Goal: Transaction & Acquisition: Purchase product/service

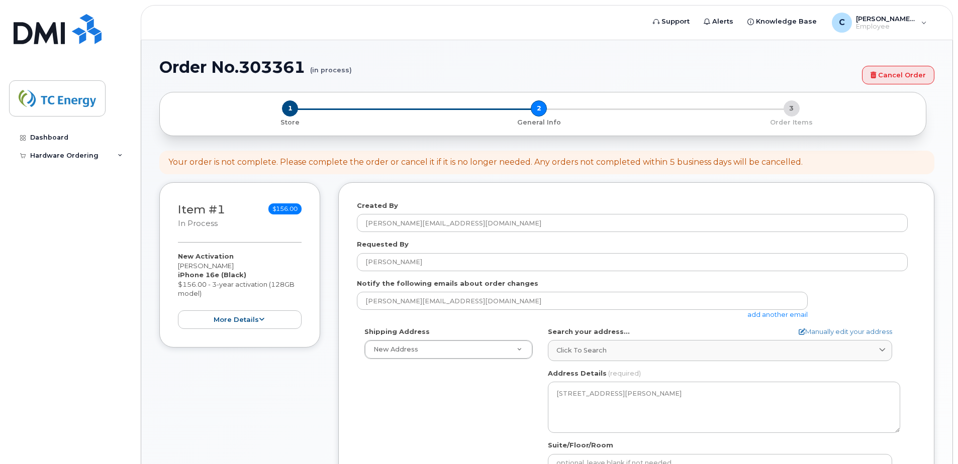
select select
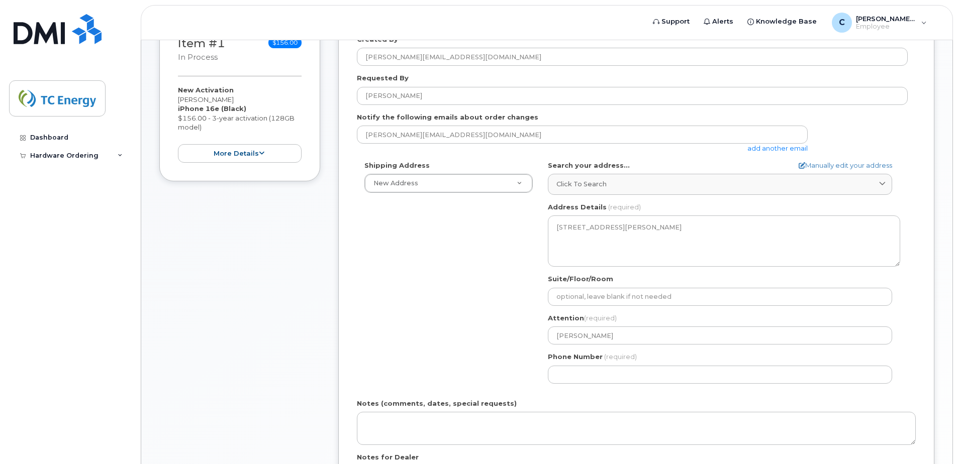
scroll to position [100, 0]
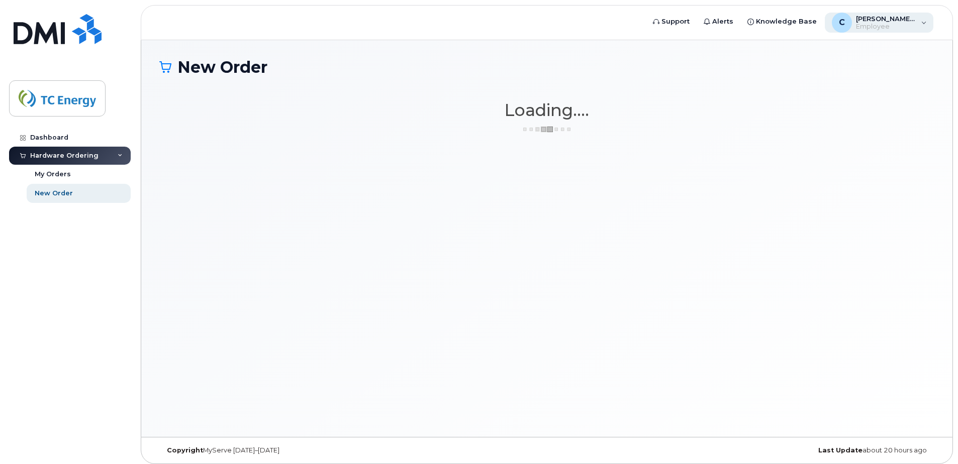
click at [883, 20] on span "[PERSON_NAME][EMAIL_ADDRESS][DOMAIN_NAME]" at bounding box center [886, 19] width 60 height 8
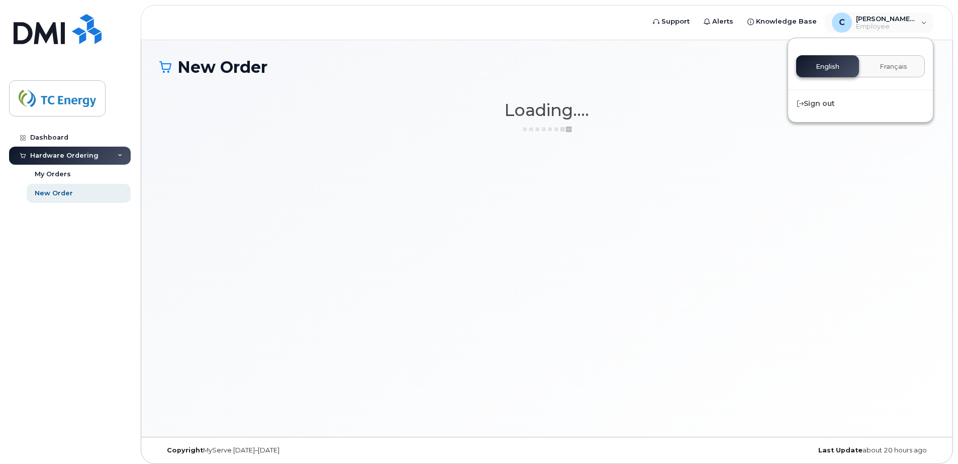
click at [55, 154] on div "Hardware Ordering" at bounding box center [64, 156] width 68 height 8
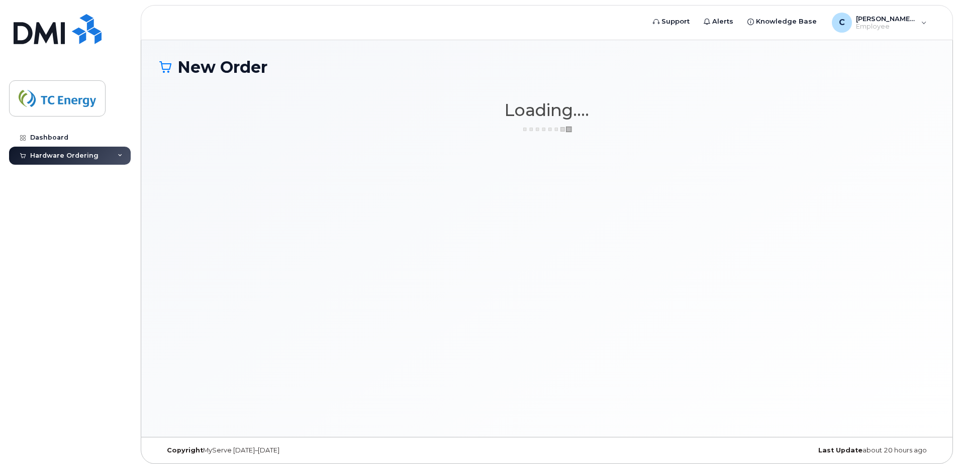
click at [69, 154] on div "Hardware Ordering" at bounding box center [64, 156] width 68 height 8
click at [67, 189] on div "New Order" at bounding box center [54, 193] width 38 height 9
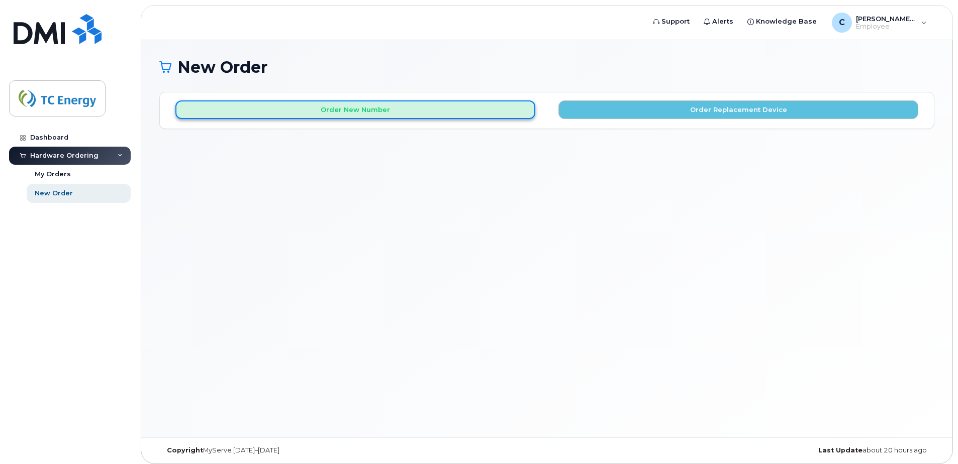
click at [413, 116] on button "Order New Number" at bounding box center [355, 109] width 360 height 19
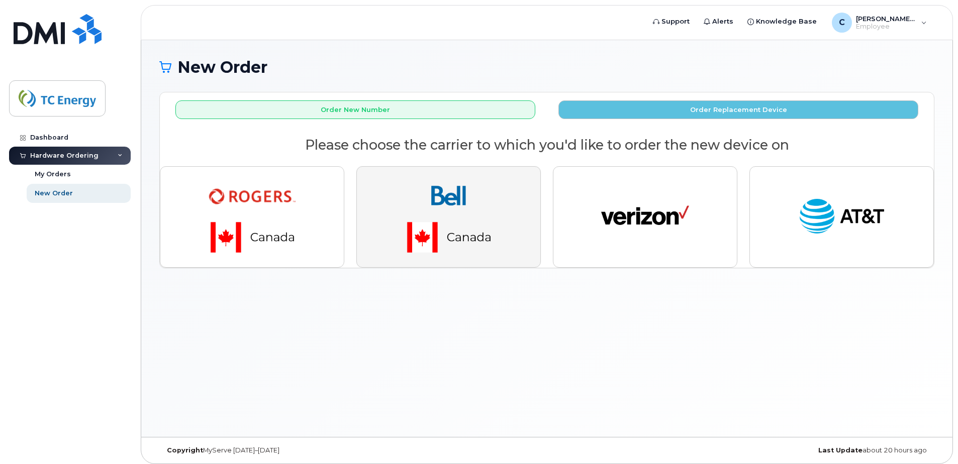
click at [434, 235] on img "button" at bounding box center [448, 217] width 141 height 84
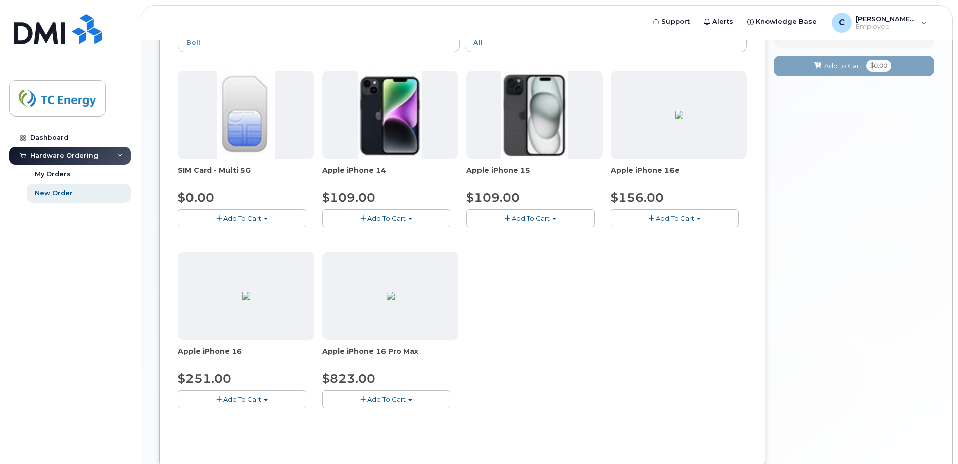
scroll to position [100, 0]
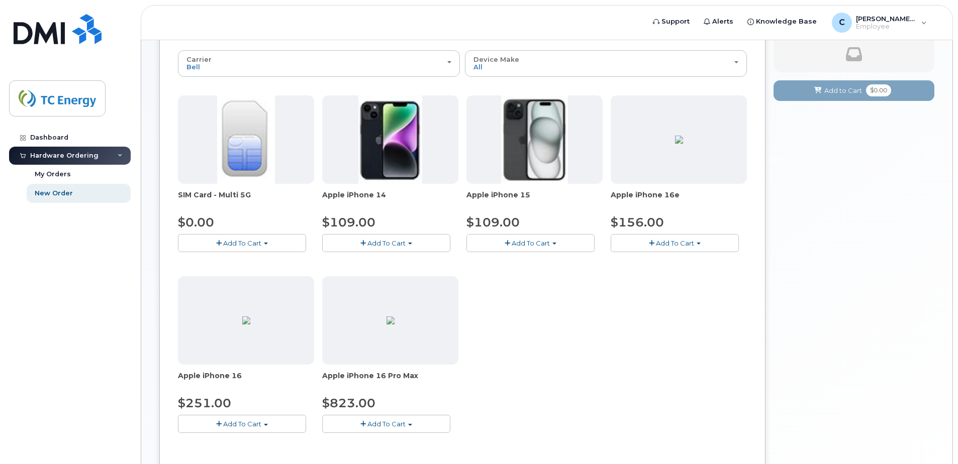
click at [654, 246] on button "Add To Cart" at bounding box center [674, 243] width 128 height 18
click at [657, 274] on link "$156.00 - 3-year activation (128GB model)" at bounding box center [694, 274] width 162 height 13
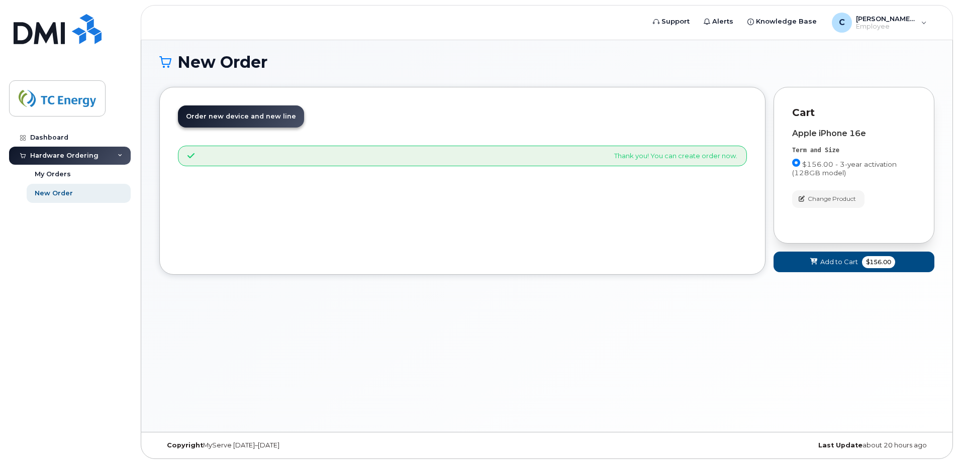
scroll to position [5, 0]
click at [834, 263] on span "Add to Cart" at bounding box center [839, 262] width 38 height 10
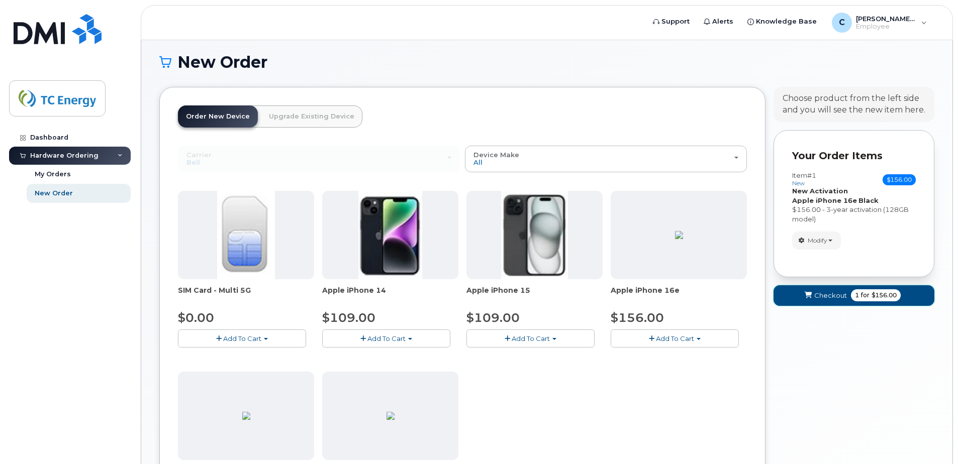
click at [869, 291] on span "for" at bounding box center [865, 295] width 13 height 9
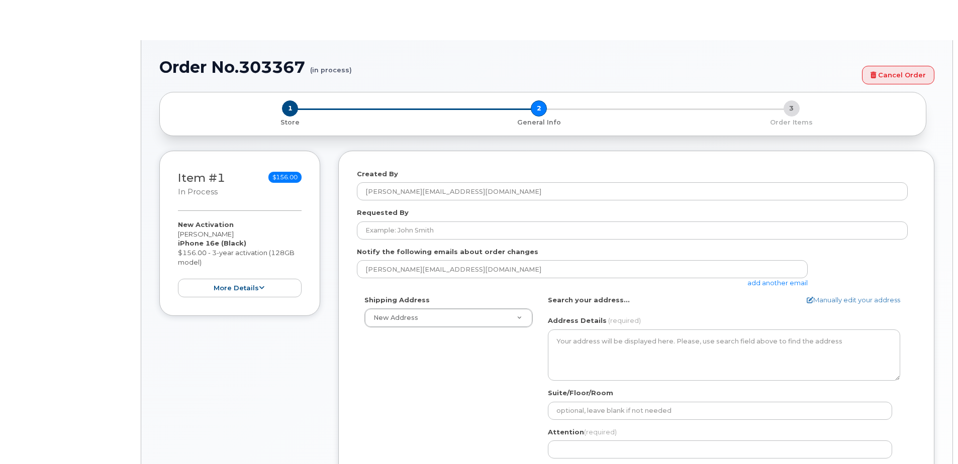
select select
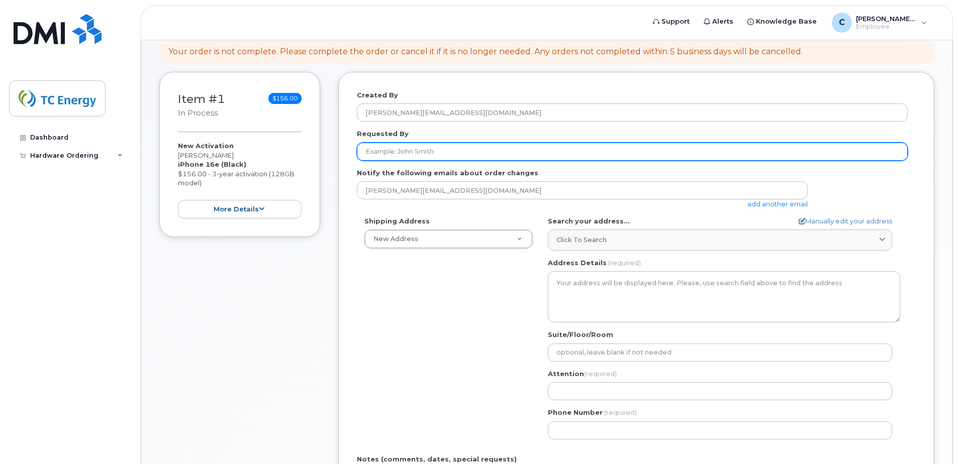
scroll to position [102, 0]
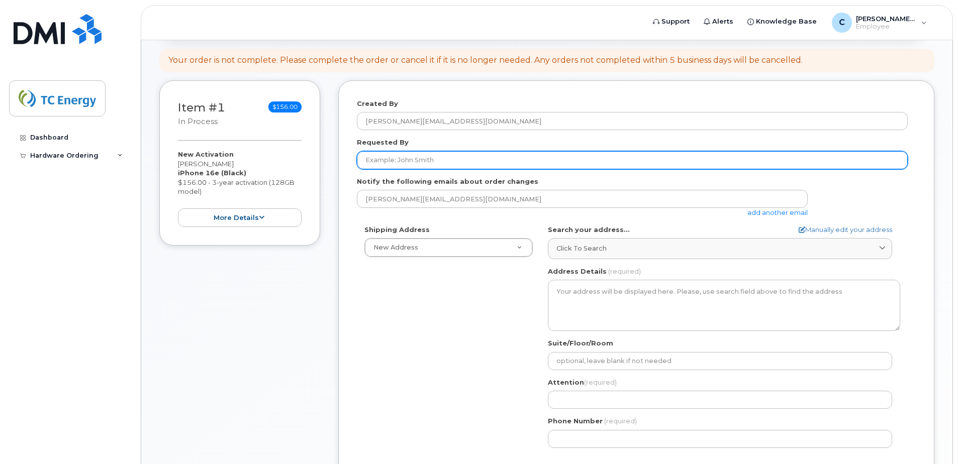
click at [401, 164] on input "Requested By" at bounding box center [632, 160] width 551 height 18
type input "C"
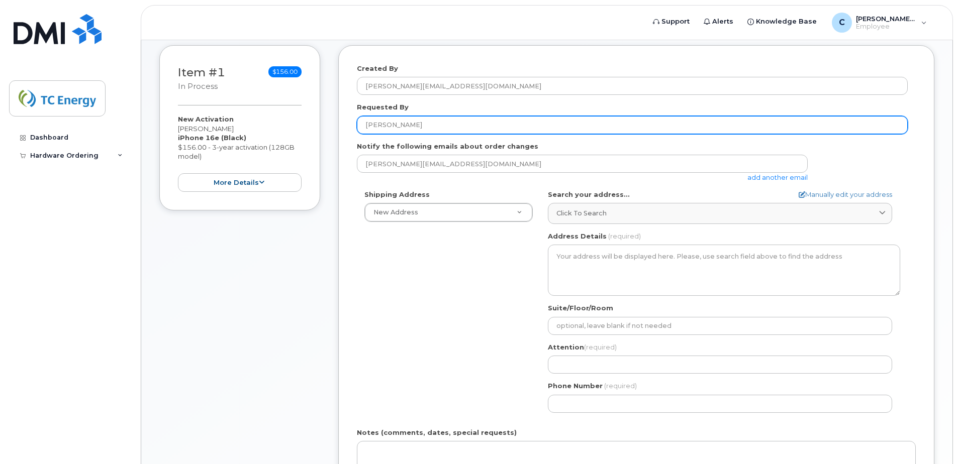
scroll to position [202, 0]
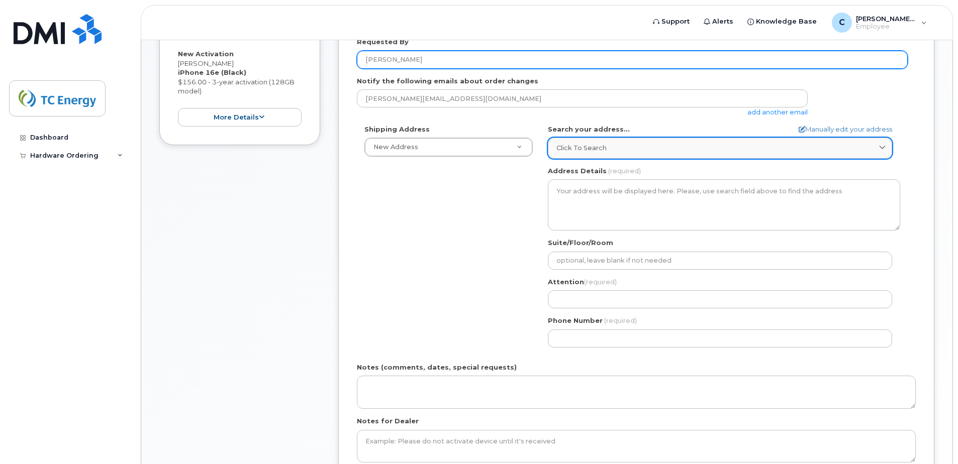
type input "Chantal Hebert"
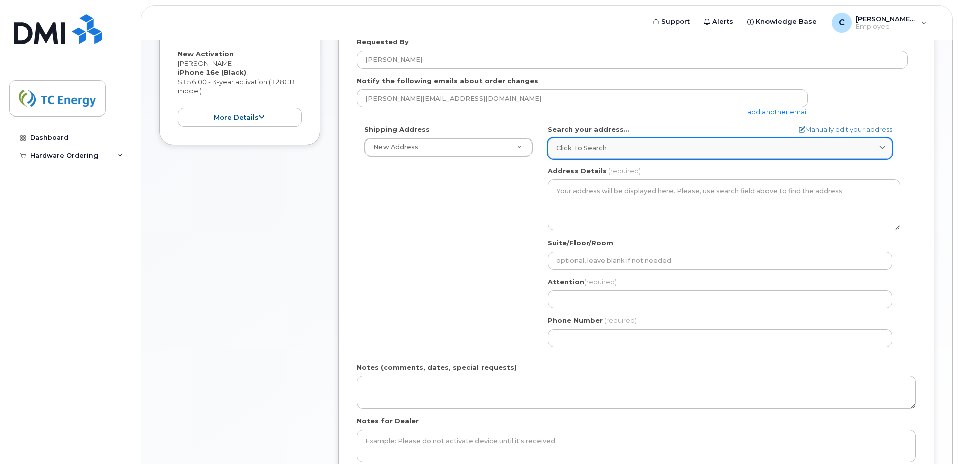
click at [598, 153] on link "Click to search" at bounding box center [720, 148] width 344 height 21
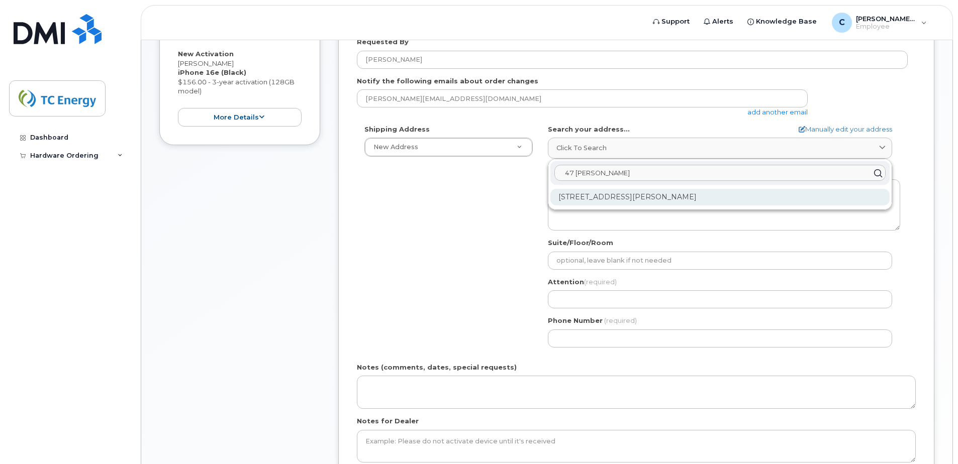
type input "47 gough"
click at [595, 195] on div "47 Gough Rd Kapuskasing ON P5N 2X7" at bounding box center [719, 197] width 339 height 17
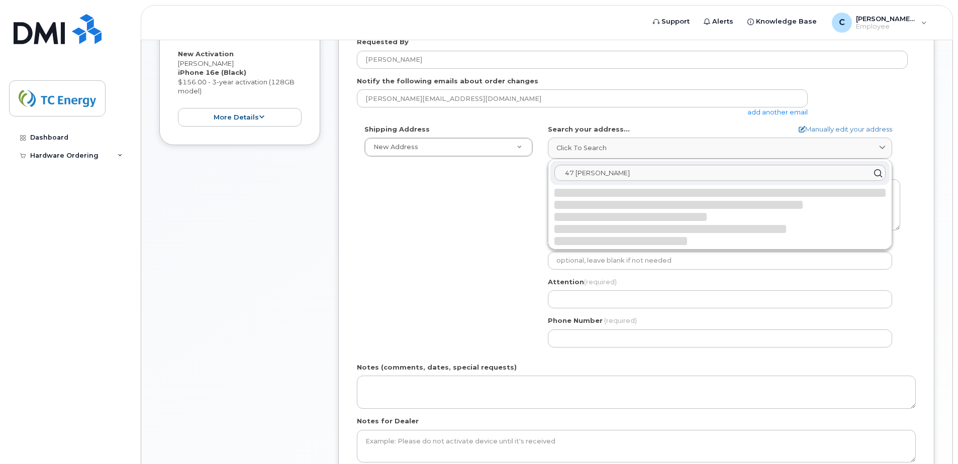
select select
type textarea "47 Gough Rd KAPUSKASING ON P5N 2X7 CANADA"
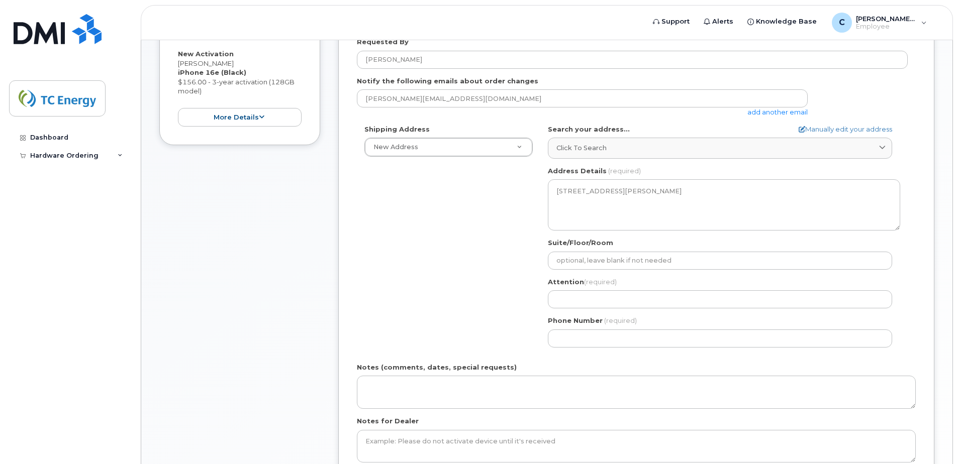
click at [505, 207] on div "Shipping Address New Address New Address Simplex Mobility ON Kapuskasing Search…" at bounding box center [632, 240] width 551 height 231
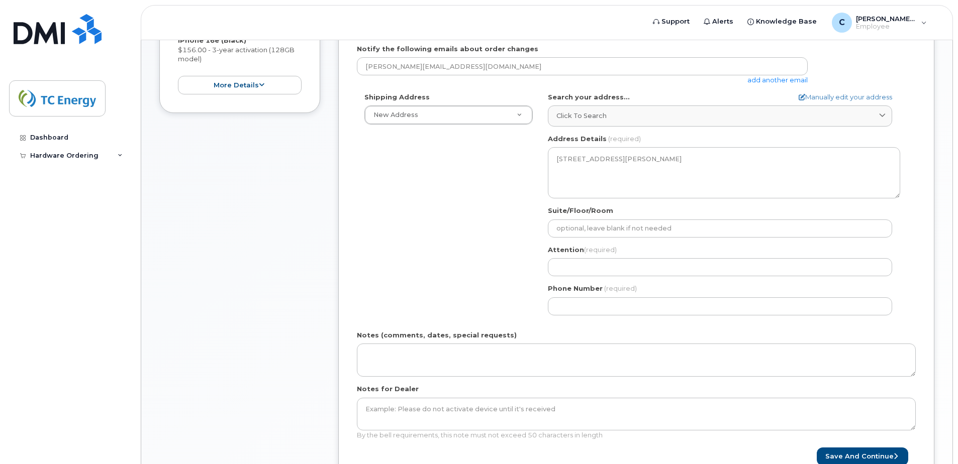
scroll to position [253, 0]
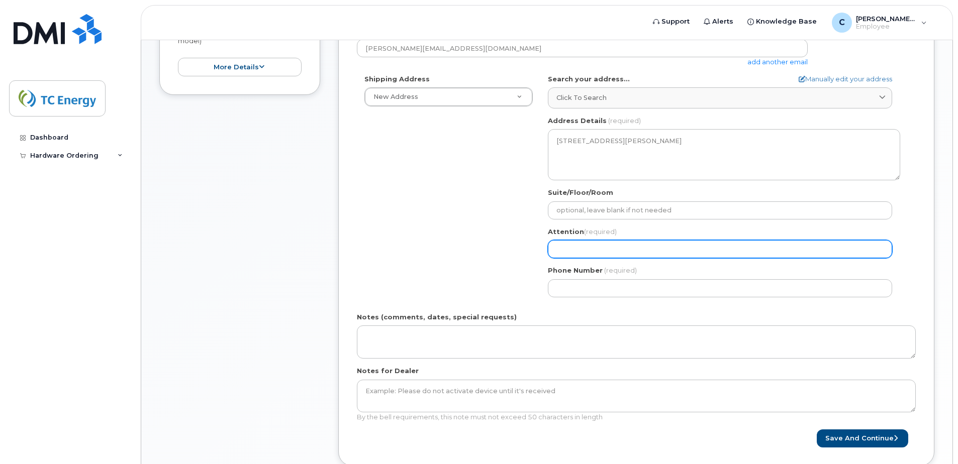
click at [586, 251] on input "Attention (required)" at bounding box center [720, 249] width 344 height 18
select select
type input "C"
select select
type input "Ch"
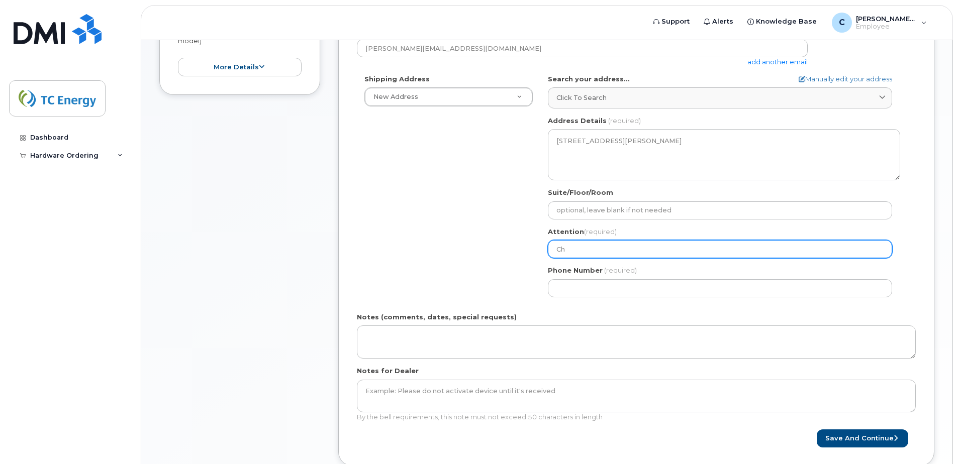
select select
type input "Chn"
select select
type input "Ch"
select select
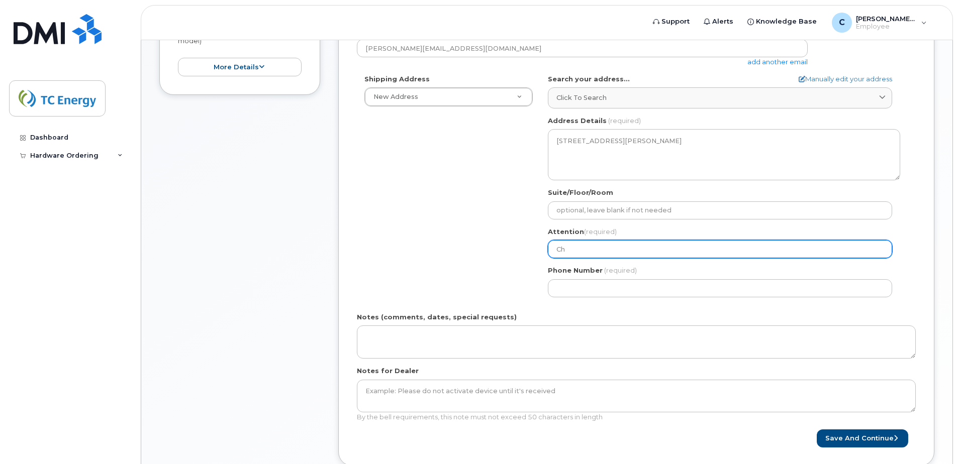
type input "C"
select select
type input "Ch"
select select
type input "Cha"
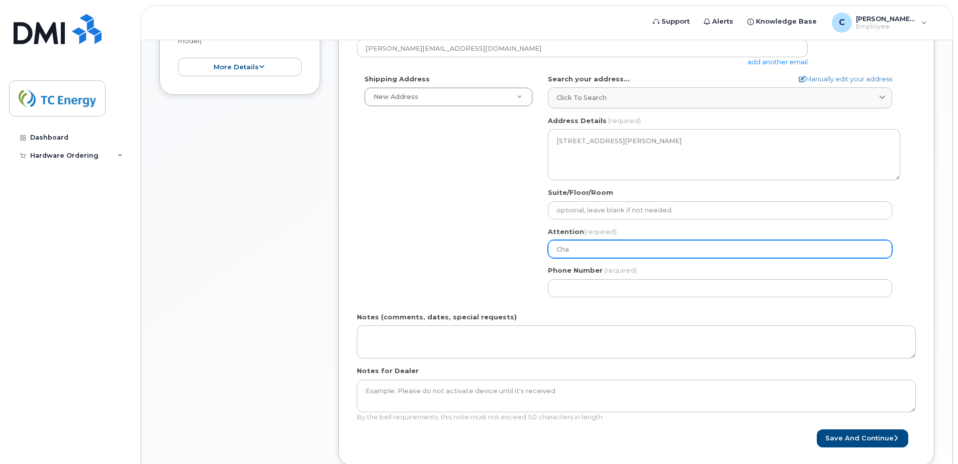
select select
type input "Chan"
select select
type input "Chant"
select select
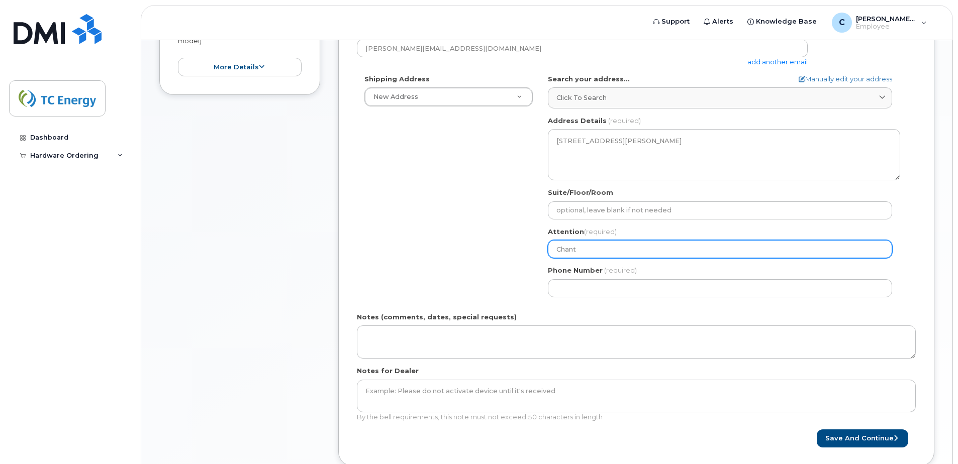
type input "Chanta"
select select
type input "Chantal"
select select
type input "Chantal H"
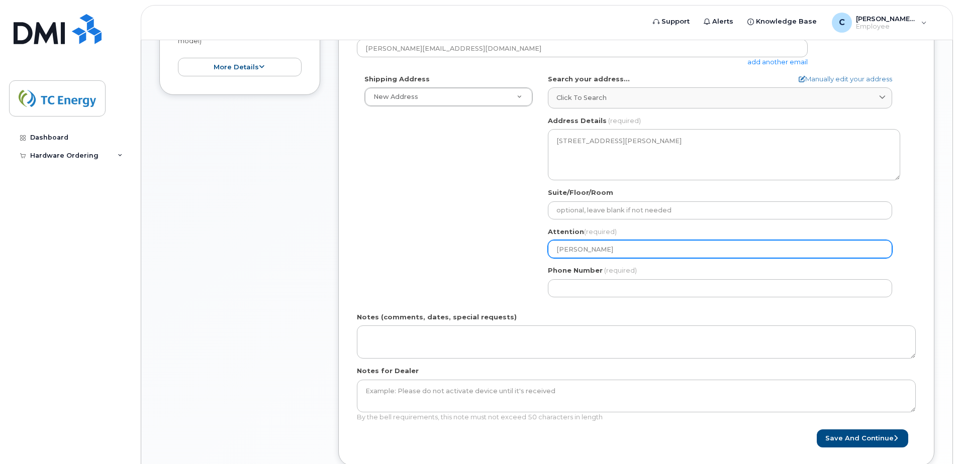
select select
type input "Chantal He"
select select
type input "Chantal Heb"
select select
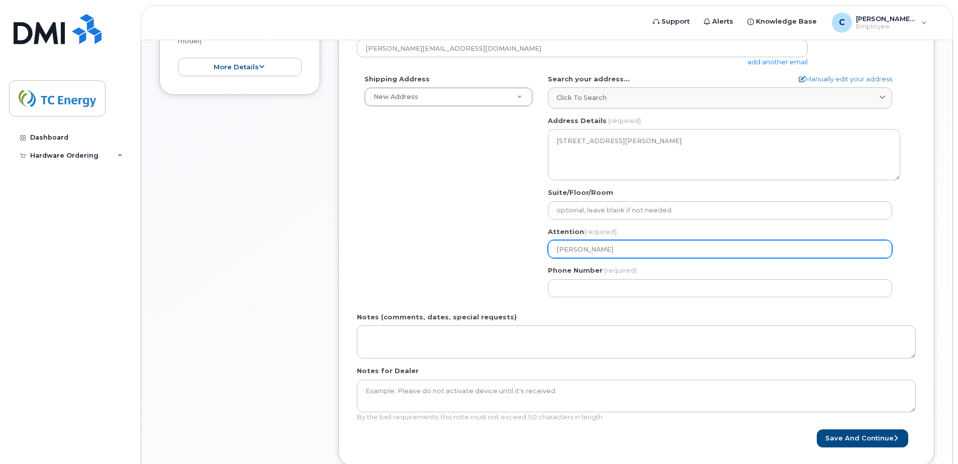
type input "Chantal Hebe"
select select
type input "Chantal Heber"
select select
type input "[PERSON_NAME]"
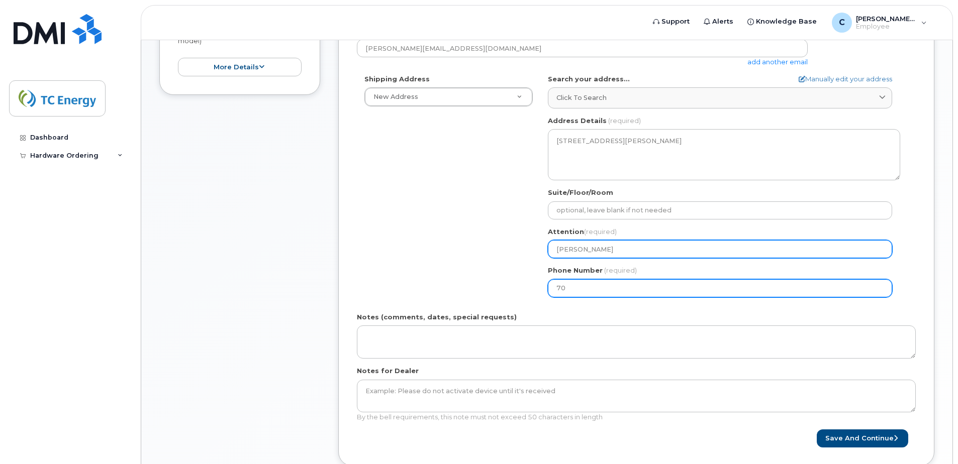
type input "705"
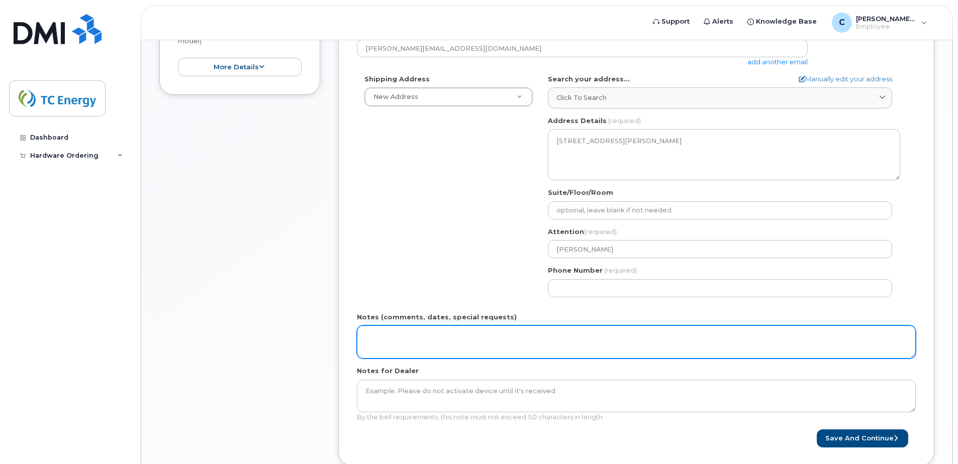
click at [482, 332] on textarea "Notes (comments, dates, special requests)" at bounding box center [636, 342] width 559 height 33
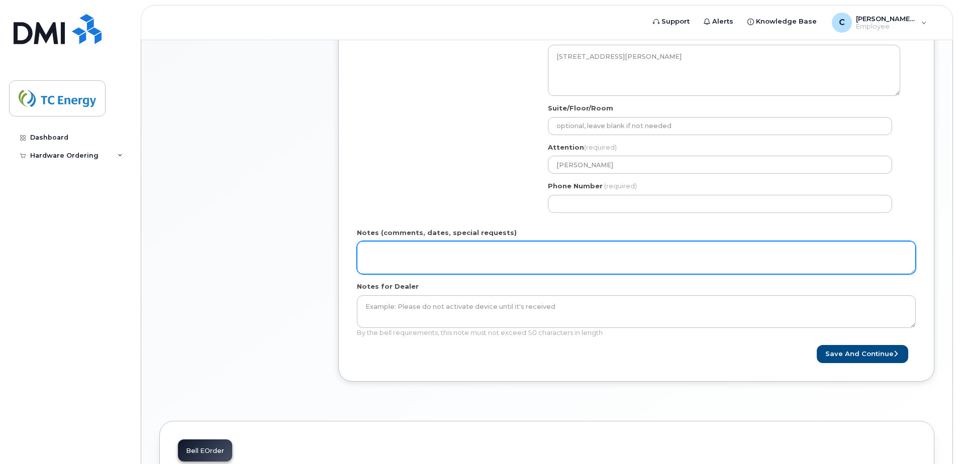
scroll to position [353, 0]
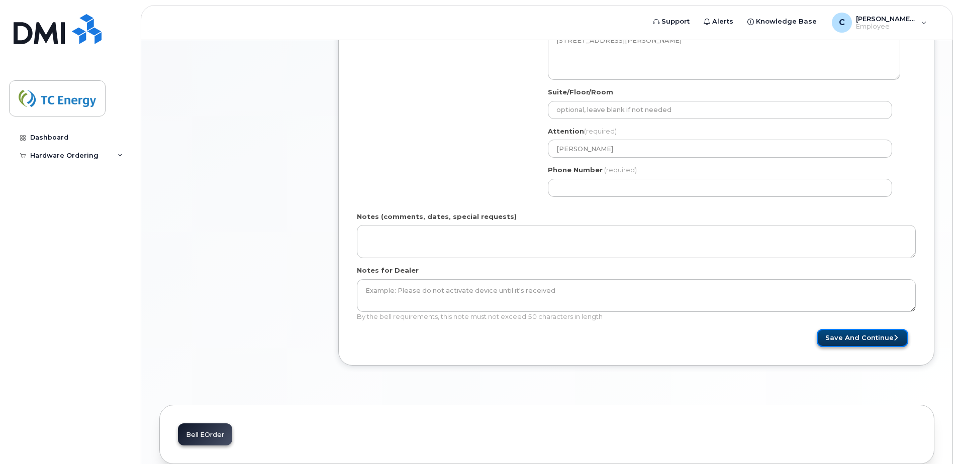
click at [867, 341] on button "Save and Continue" at bounding box center [861, 338] width 91 height 19
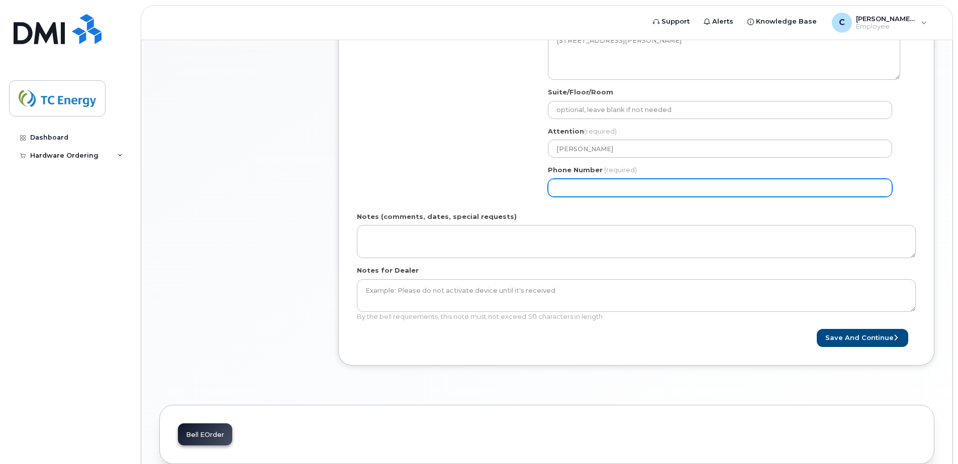
click at [585, 187] on input "Phone Number" at bounding box center [720, 188] width 344 height 18
click at [574, 190] on input "Phone Number" at bounding box center [720, 188] width 344 height 18
select select
type input "7053321522"
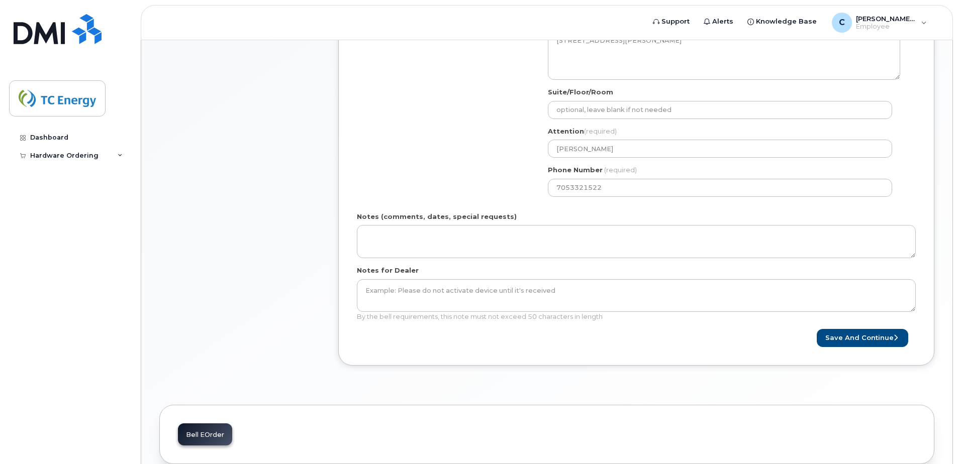
click at [445, 154] on div "Shipping Address New Address New Address Simplex Mobility ON Kapuskasing Search…" at bounding box center [632, 89] width 551 height 231
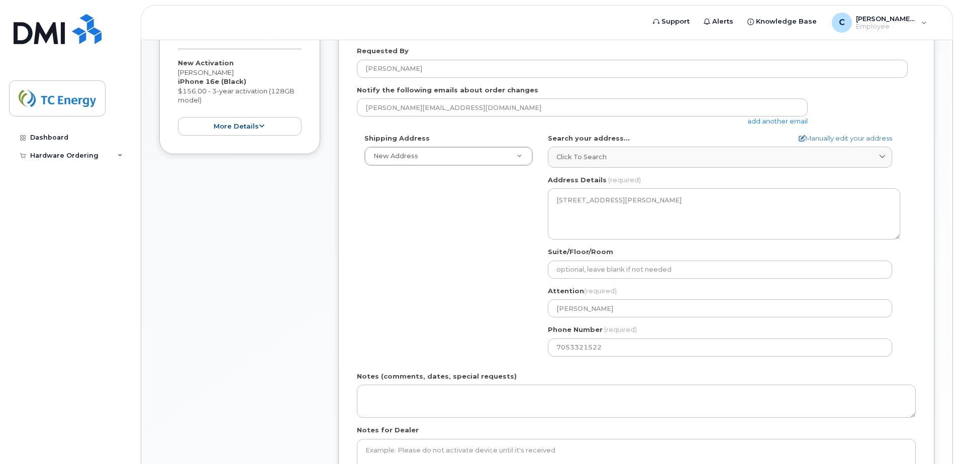
scroll to position [152, 0]
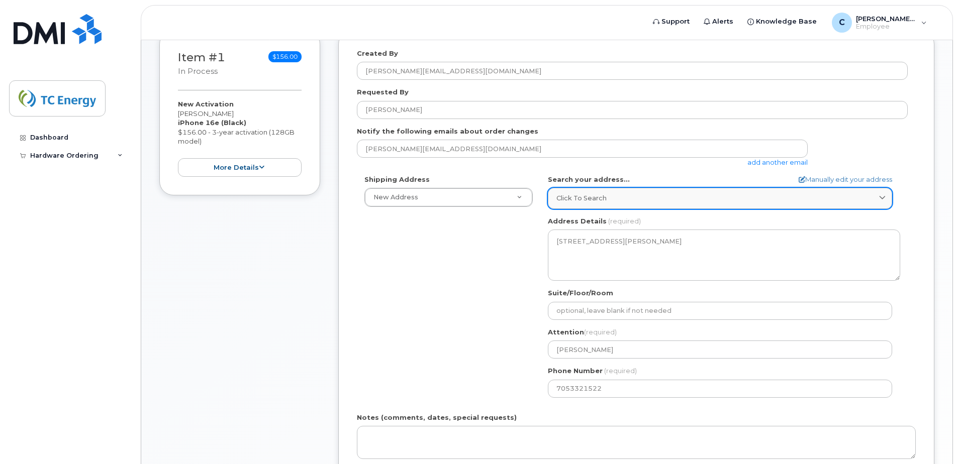
click at [609, 202] on div "Click to search" at bounding box center [719, 198] width 327 height 10
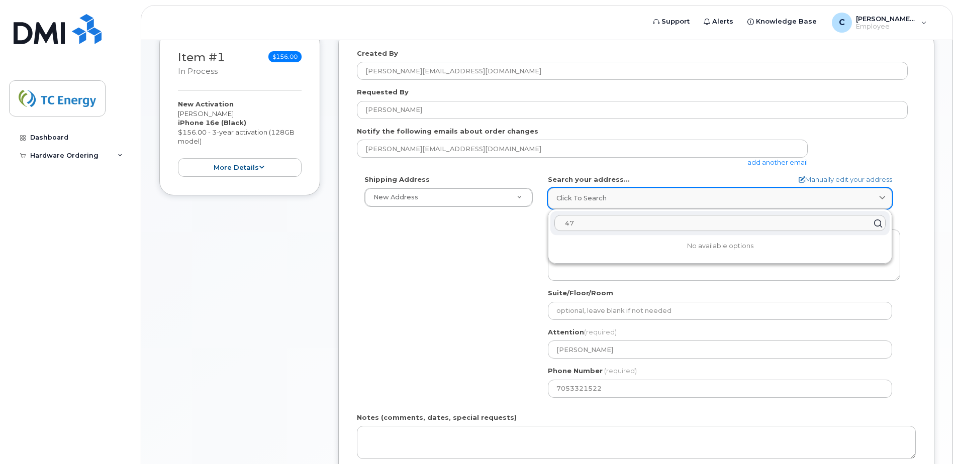
type input "4"
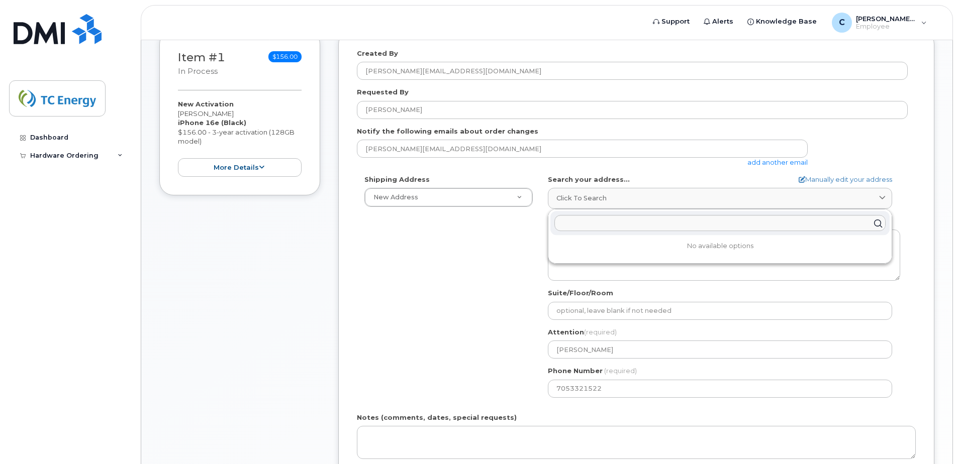
click at [490, 236] on div "Shipping Address New Address New Address Simplex Mobility ON Kapuskasing Search…" at bounding box center [632, 290] width 551 height 231
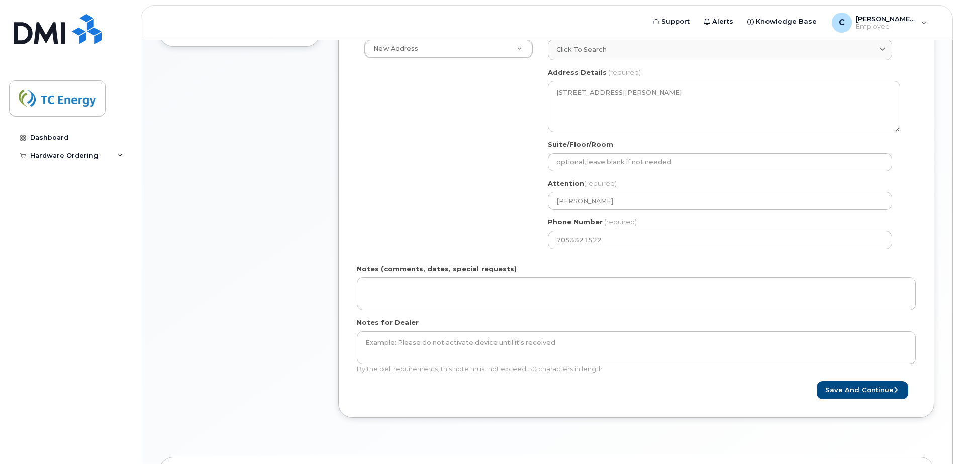
scroll to position [303, 0]
click at [834, 390] on button "Save and Continue" at bounding box center [861, 388] width 91 height 19
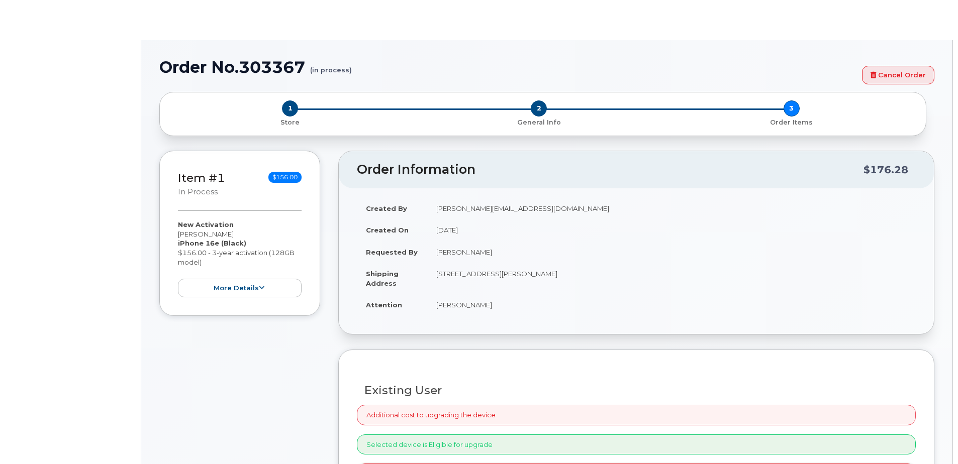
select select "1120196"
radio input "true"
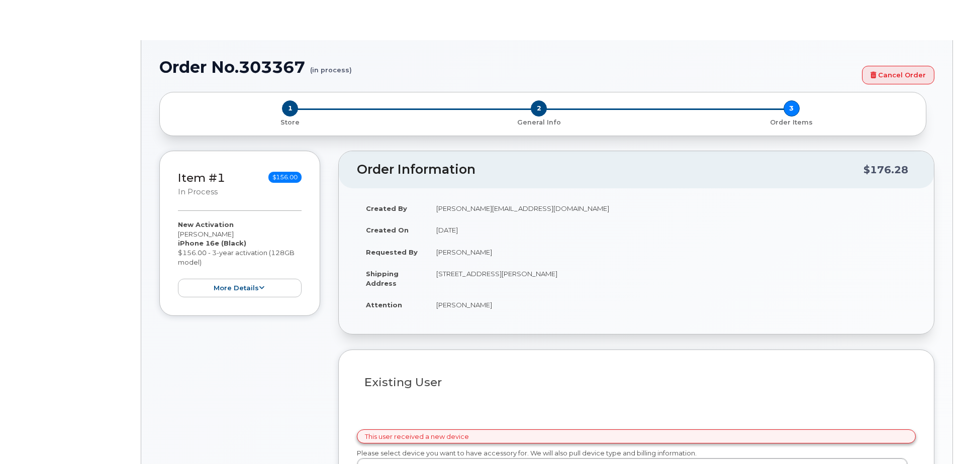
type input "1918426"
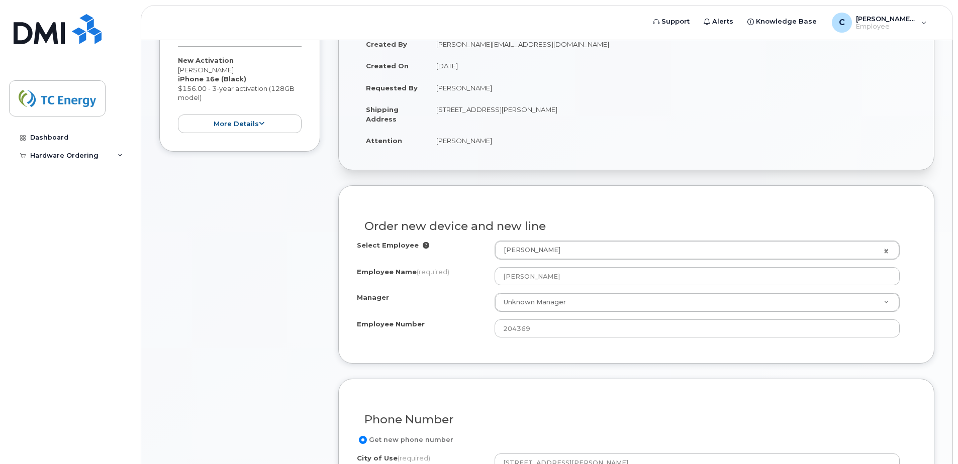
scroll to position [201, 0]
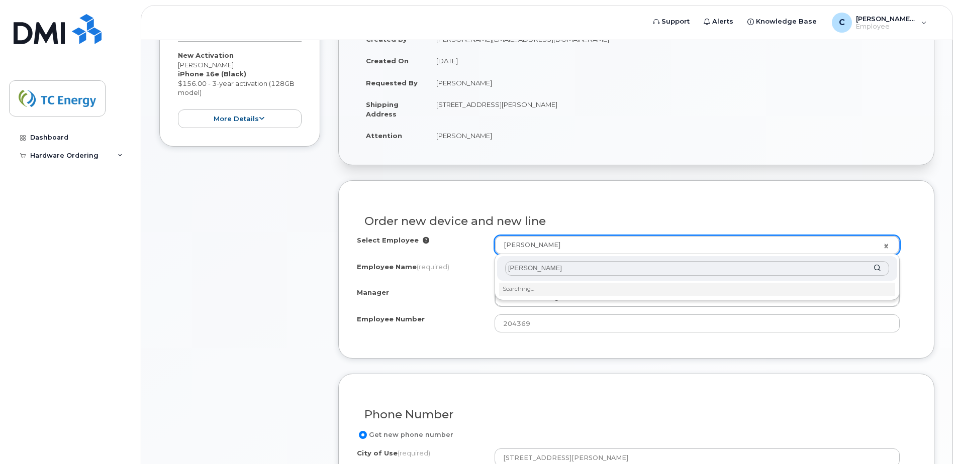
type input "[PERSON_NAME]"
click at [547, 268] on input "[PERSON_NAME]" at bounding box center [697, 268] width 384 height 15
click at [523, 268] on input "chris martin" at bounding box center [697, 268] width 384 height 15
type input "christopher martin"
type input "1393574"
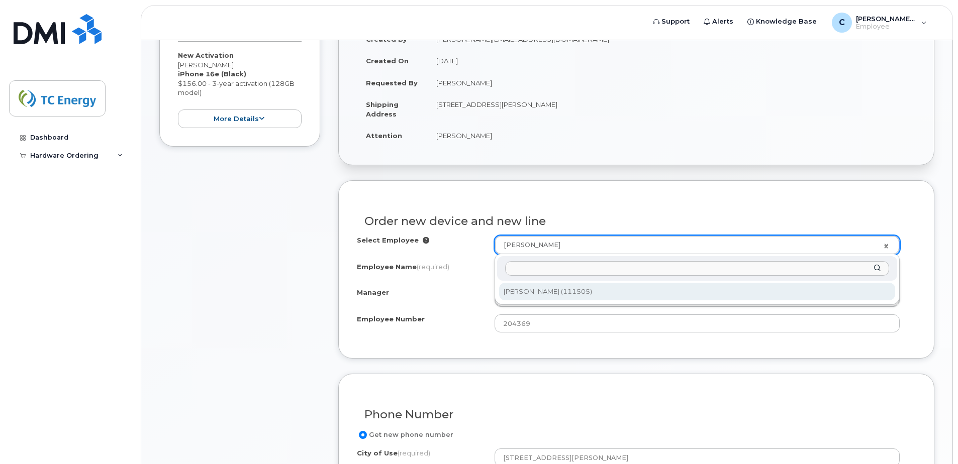
type input "Christopher Martin"
type input "111505"
type input "Unknown"
select select "1120196"
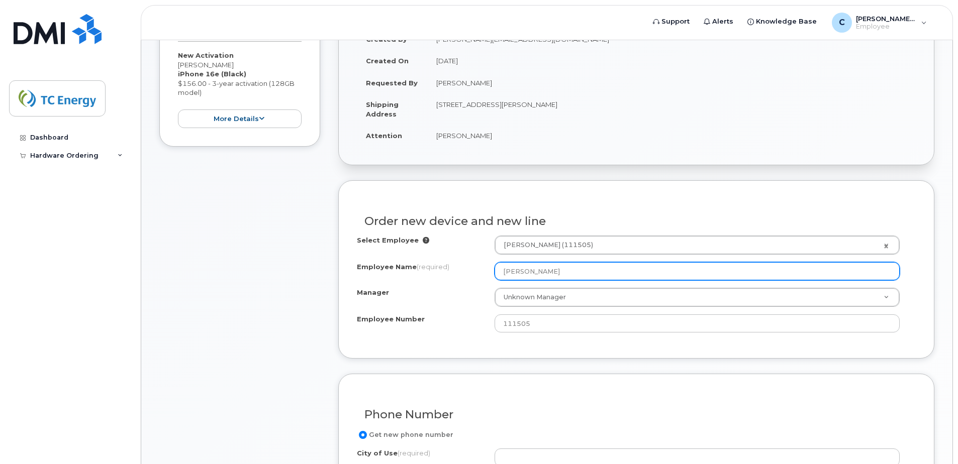
click at [577, 271] on input "Christopher Martin" at bounding box center [696, 271] width 405 height 18
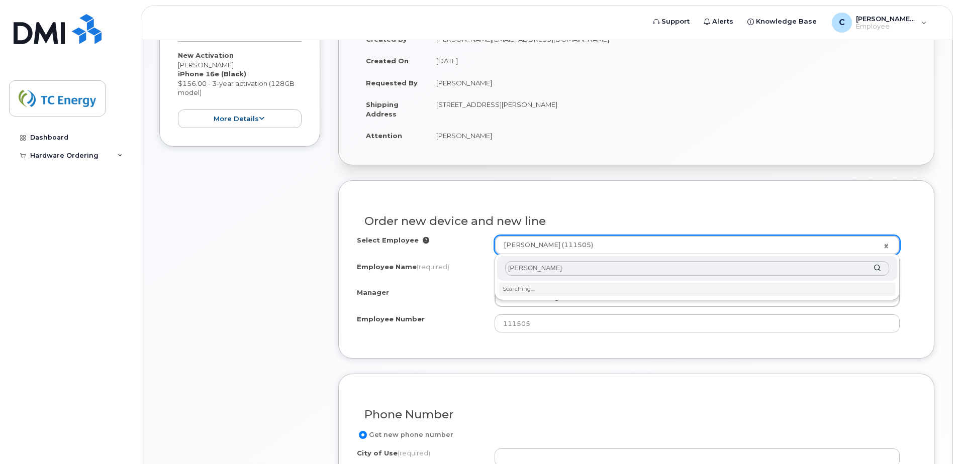
type input "chris martin"
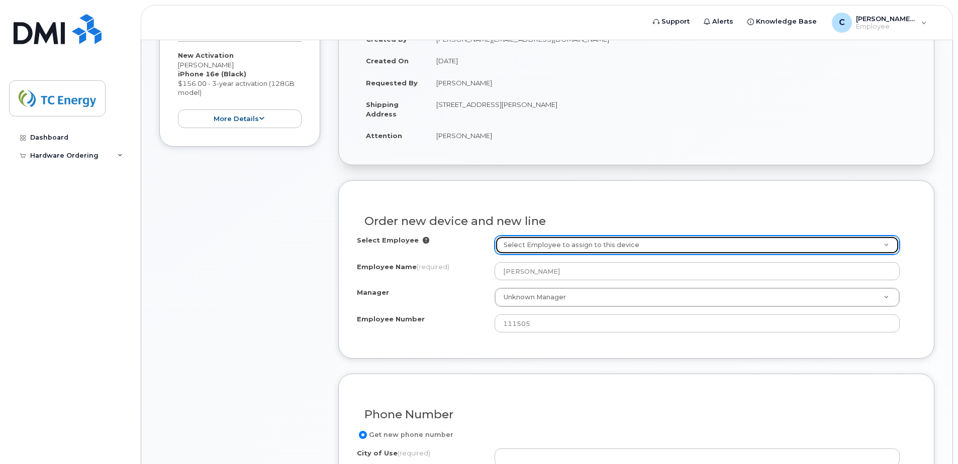
click at [885, 245] on link "Select Employee to assign to this device" at bounding box center [697, 245] width 404 height 18
select select "1120196"
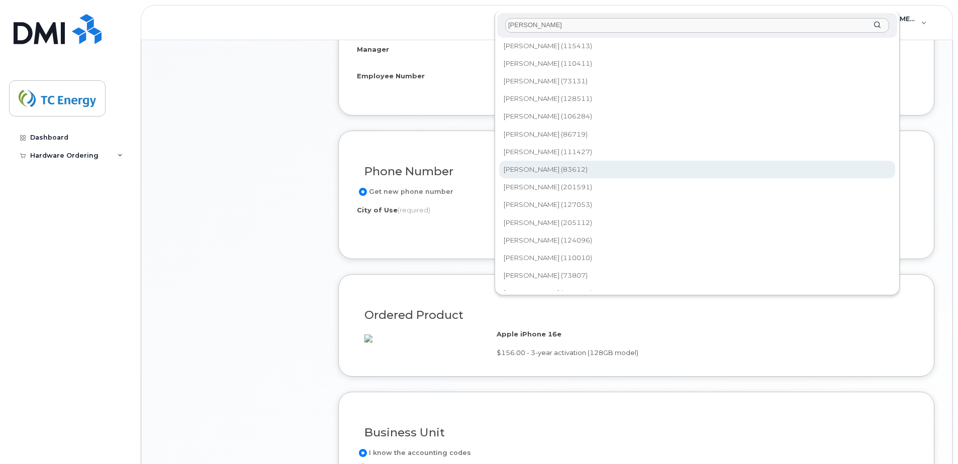
scroll to position [0, 0]
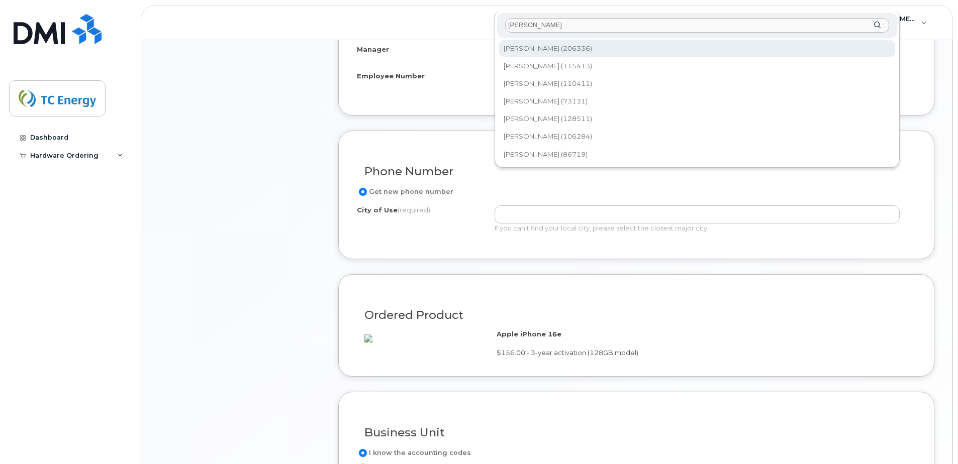
type input "chris mar"
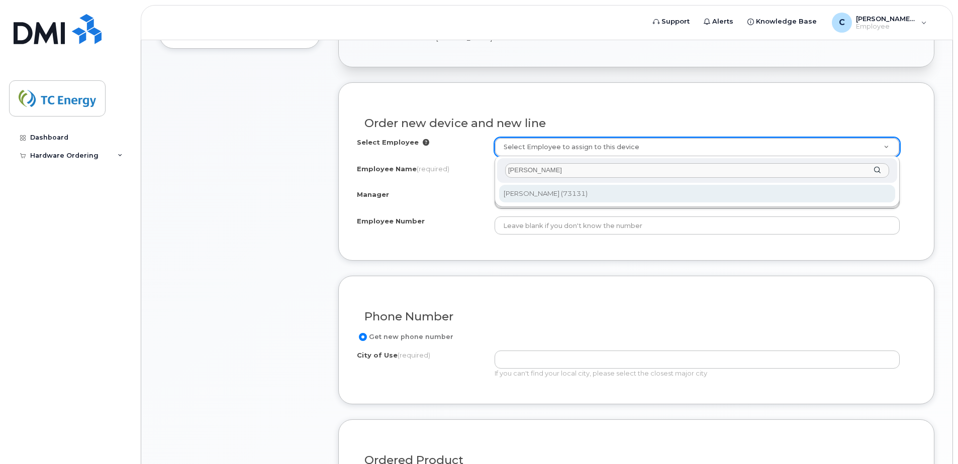
scroll to position [293, 0]
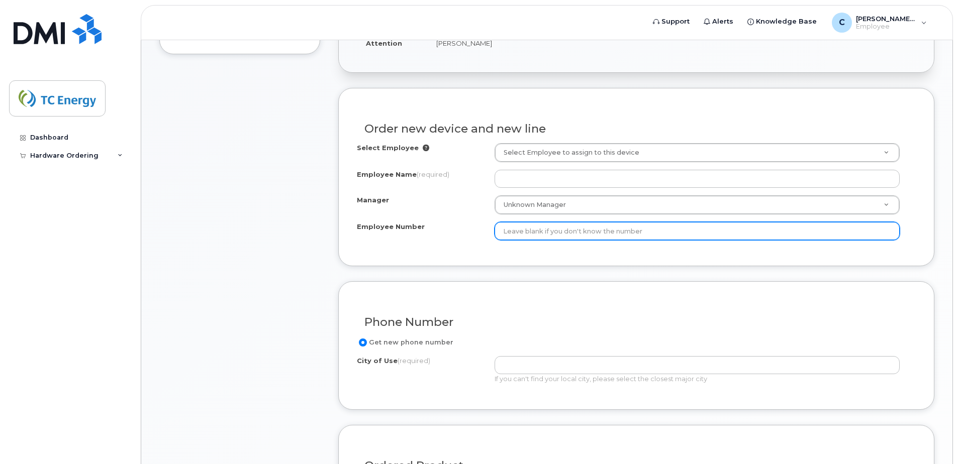
click at [542, 234] on input "Employee Number" at bounding box center [696, 231] width 405 height 18
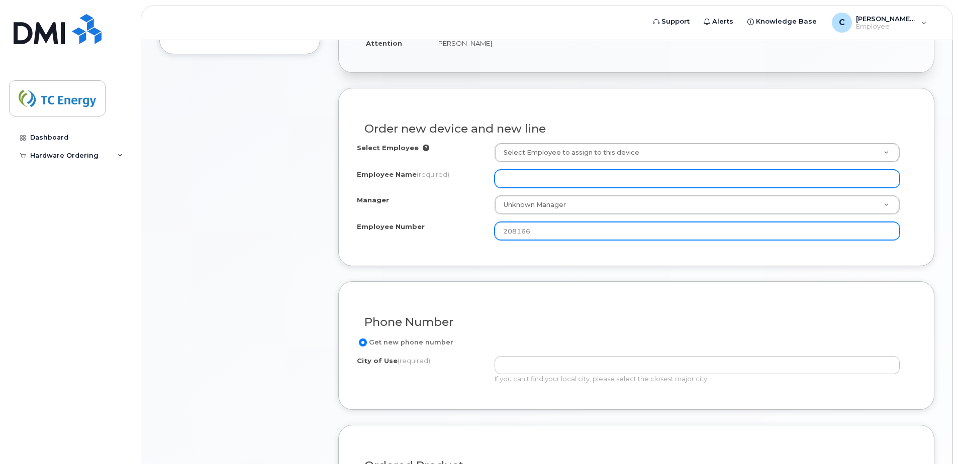
type input "208166"
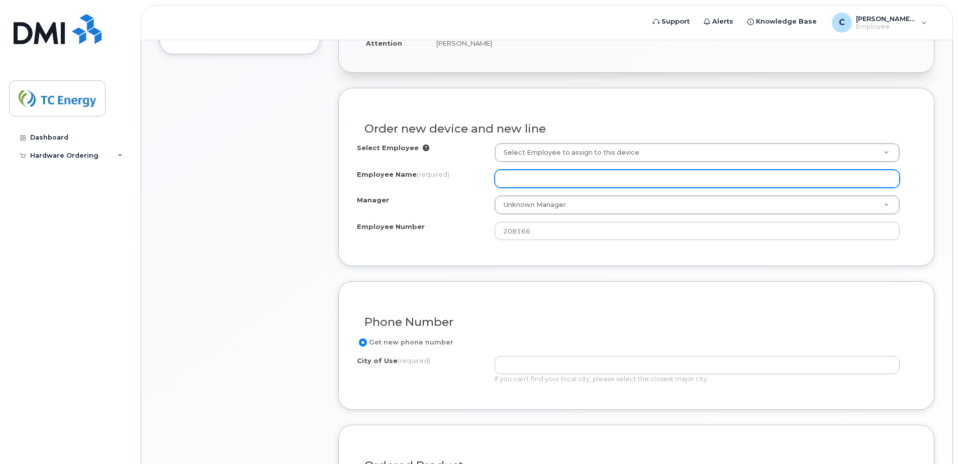
click at [530, 179] on input "Employee Name (required)" at bounding box center [696, 179] width 405 height 18
type input "Chris Martin"
type input "H"
type input "Ho"
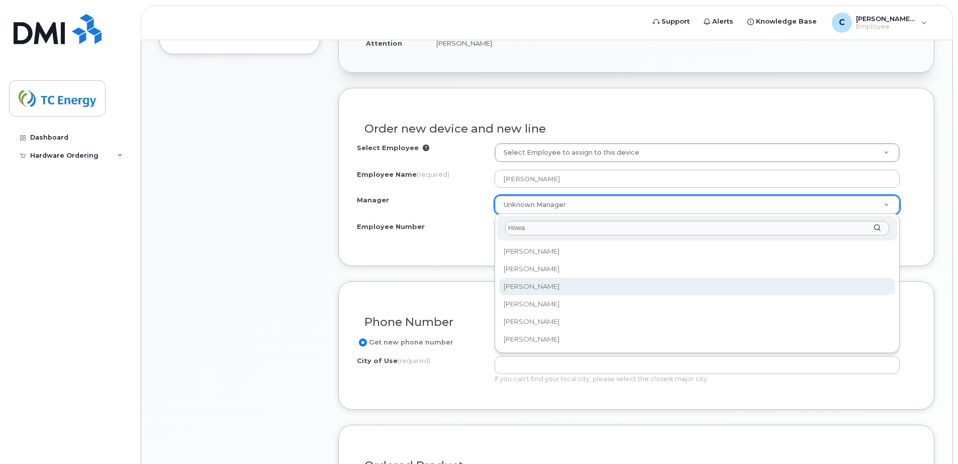
type input "Howa"
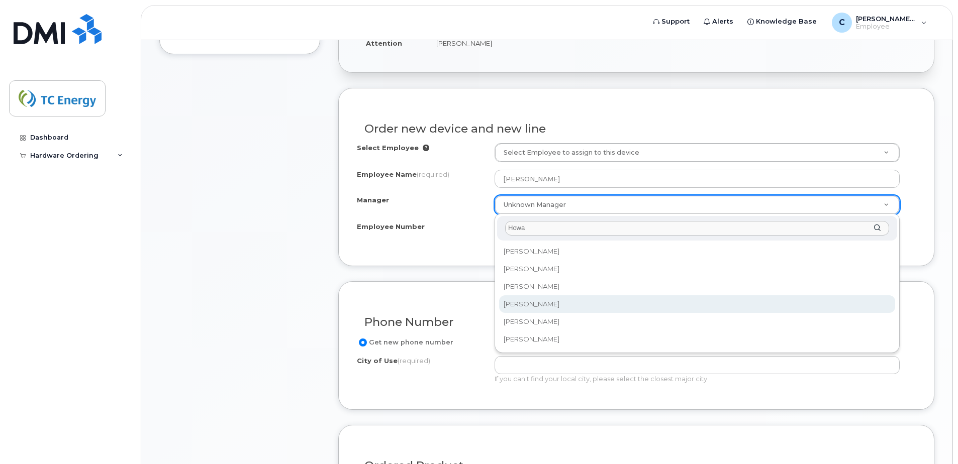
select select "2417453"
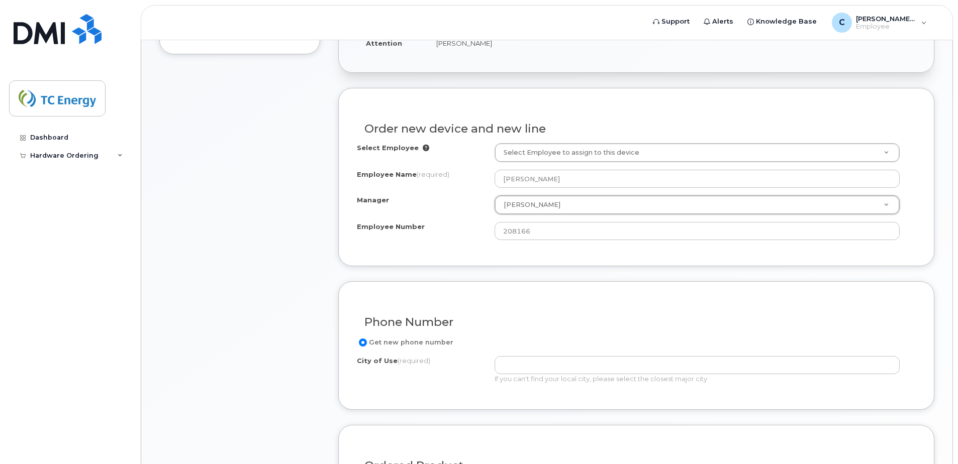
click at [411, 221] on div "Select Employee Select Employee to assign to this device Employee Name (require…" at bounding box center [636, 191] width 559 height 97
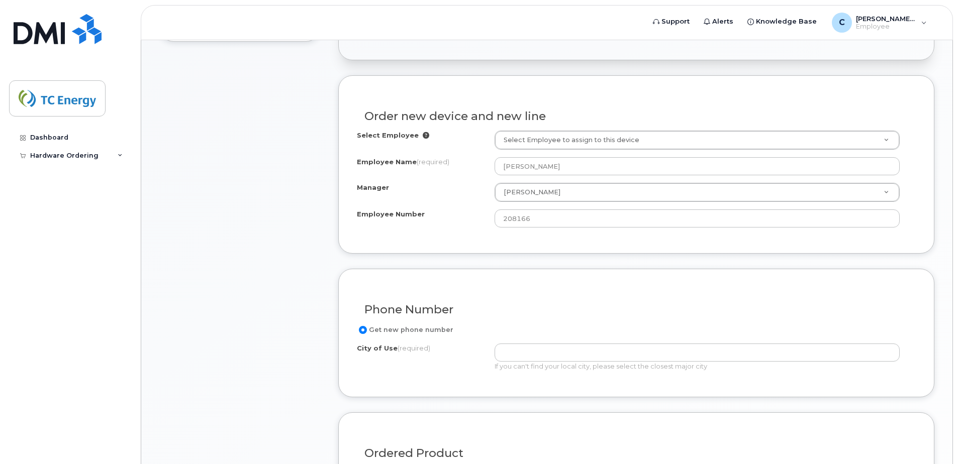
scroll to position [444, 0]
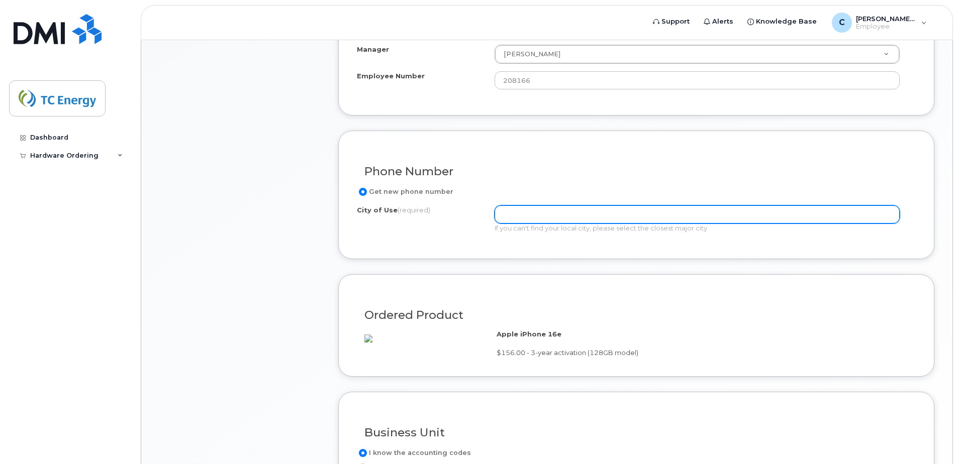
click at [572, 209] on input "City of Use (required)" at bounding box center [696, 214] width 405 height 18
type input "Geraldton"
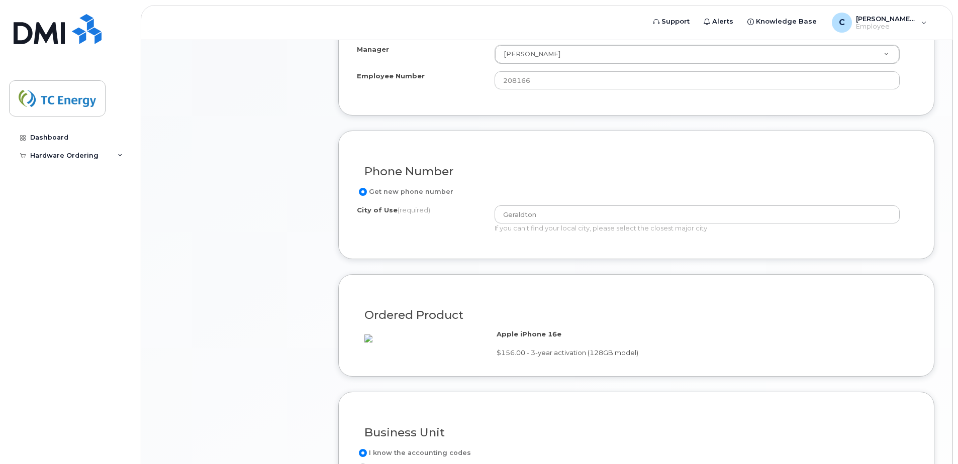
click at [491, 239] on div "Get new phone number City of Use (required) Geraldton If you can't find your lo…" at bounding box center [636, 213] width 559 height 55
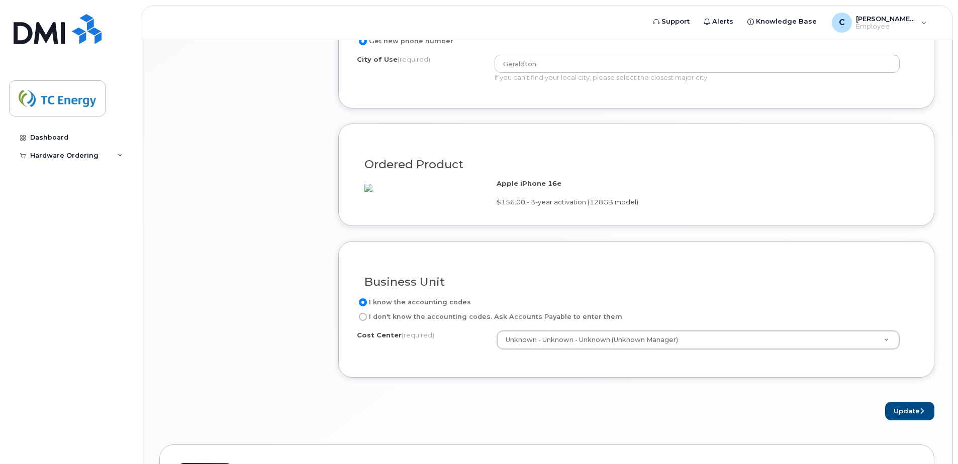
scroll to position [645, 0]
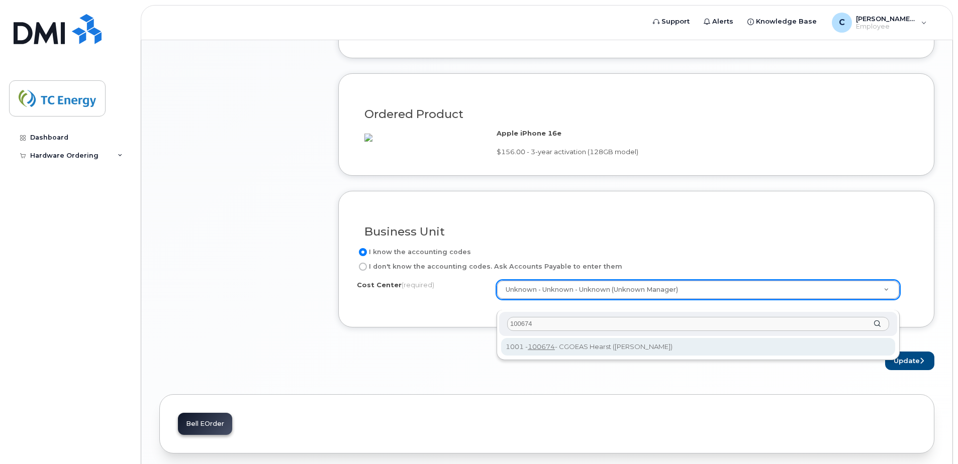
type input "100674"
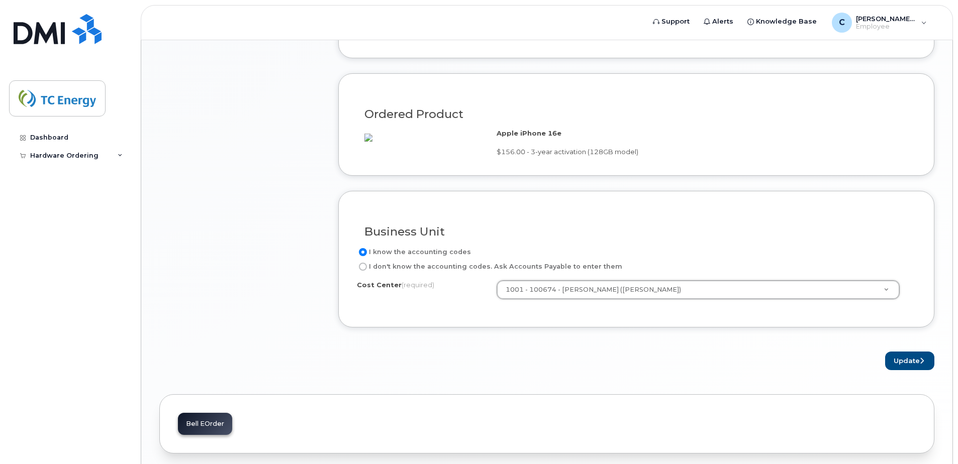
click at [476, 365] on div "Update" at bounding box center [636, 361] width 596 height 19
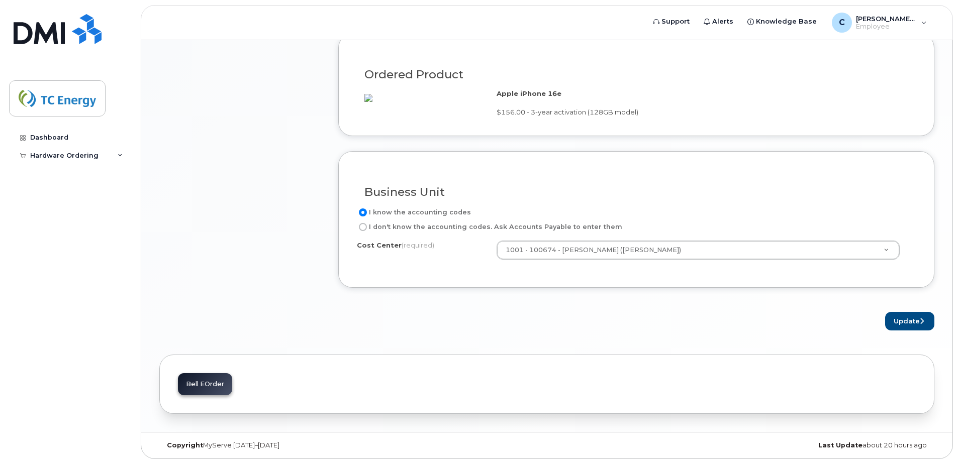
scroll to position [695, 0]
click at [926, 324] on button "Update" at bounding box center [909, 321] width 49 height 19
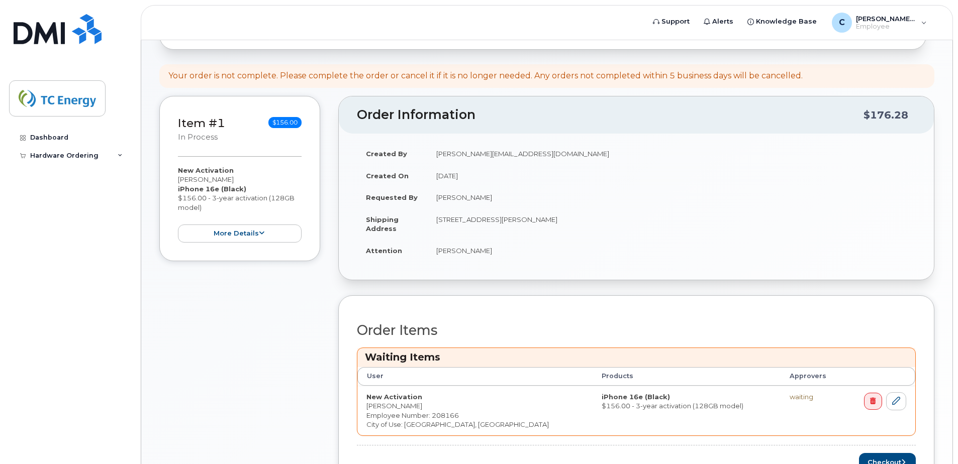
scroll to position [153, 0]
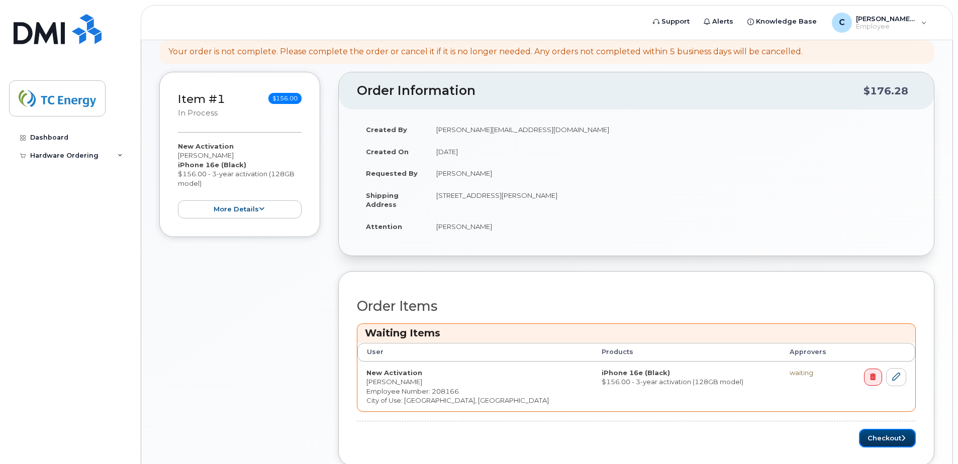
drag, startPoint x: 882, startPoint y: 434, endPoint x: 877, endPoint y: 426, distance: 9.7
click at [882, 434] on button "Checkout" at bounding box center [887, 438] width 57 height 19
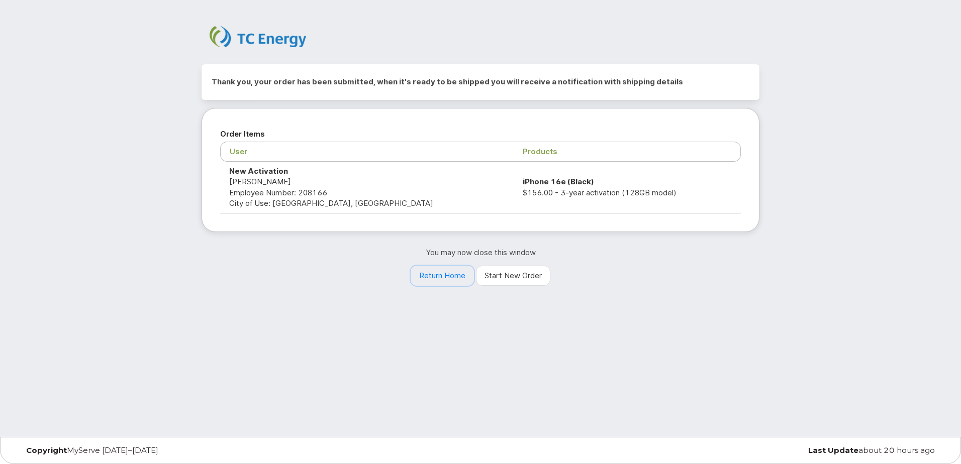
drag, startPoint x: 451, startPoint y: 271, endPoint x: 568, endPoint y: 255, distance: 118.2
click at [451, 271] on link "Return Home" at bounding box center [441, 276] width 63 height 20
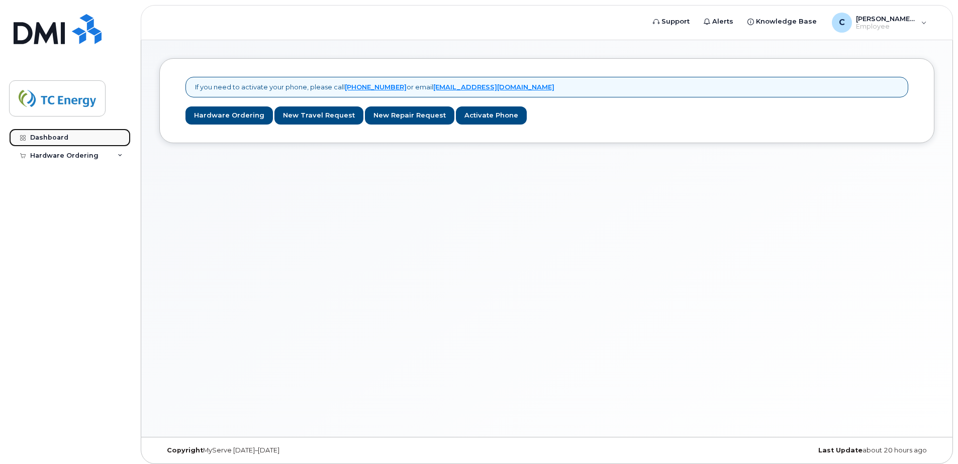
click at [66, 140] on div "Dashboard" at bounding box center [49, 138] width 38 height 8
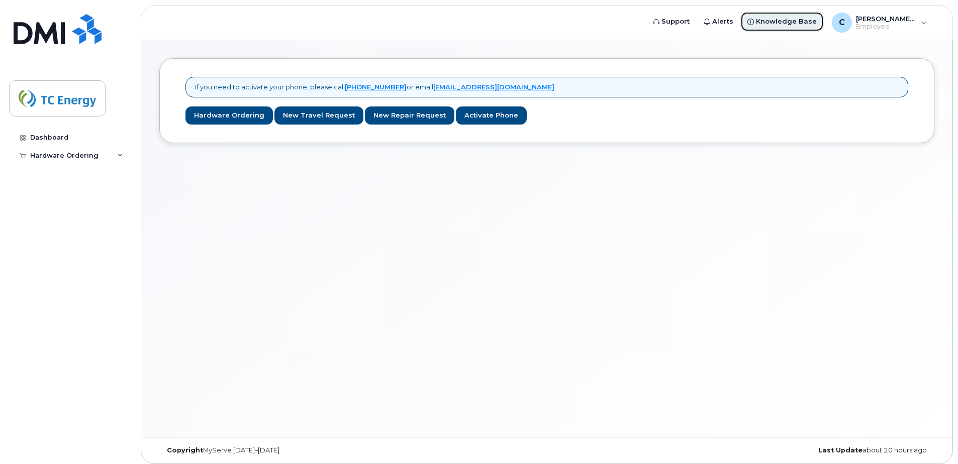
click at [806, 17] on span "Knowledge Base" at bounding box center [786, 22] width 61 height 10
